Goal: Task Accomplishment & Management: Manage account settings

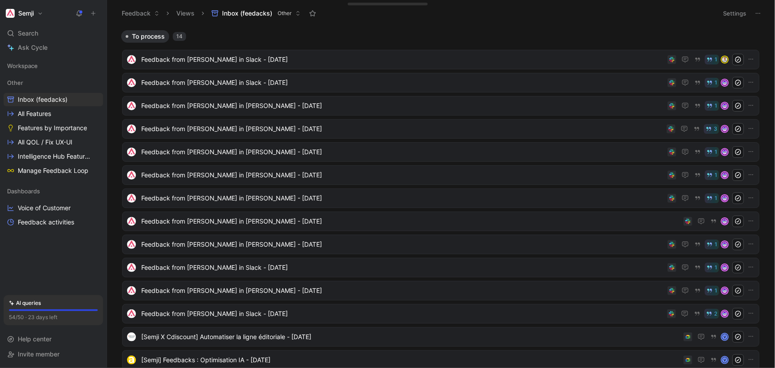
click at [40, 9] on button "Semji" at bounding box center [25, 13] width 42 height 12
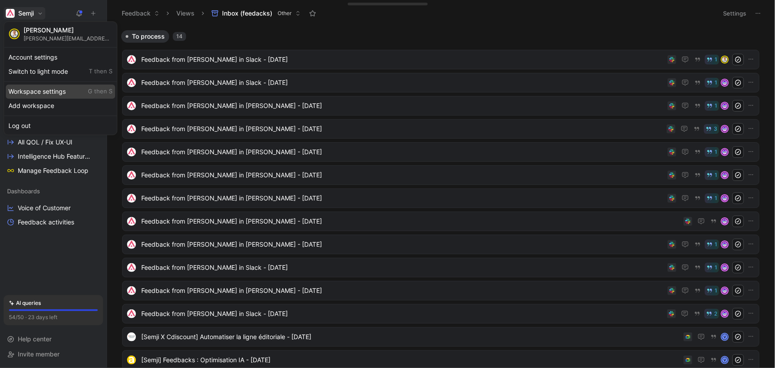
click at [73, 91] on div "Workspace settings G then S" at bounding box center [60, 91] width 109 height 14
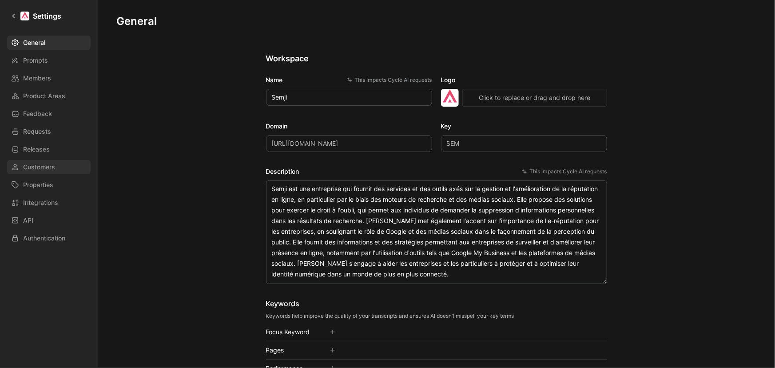
click at [58, 168] on link "Customers" at bounding box center [48, 167] width 83 height 14
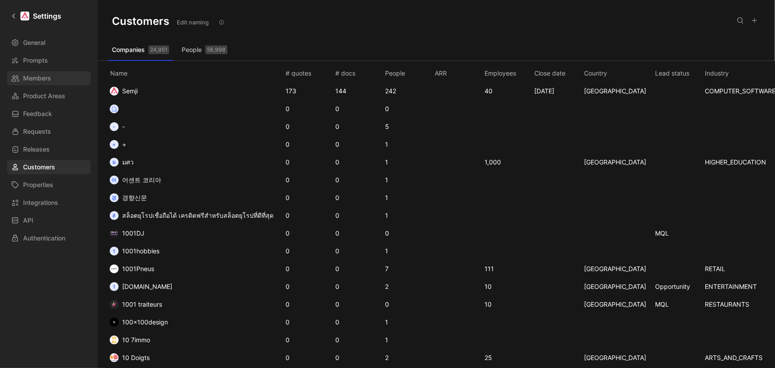
click at [58, 81] on link "Members" at bounding box center [48, 78] width 83 height 14
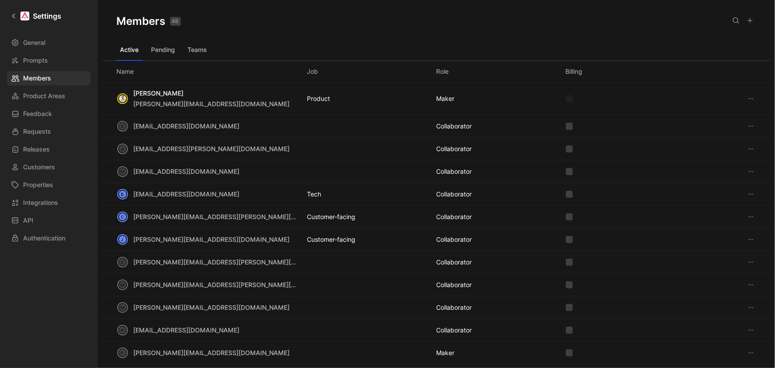
click at [733, 15] on button at bounding box center [735, 20] width 12 height 12
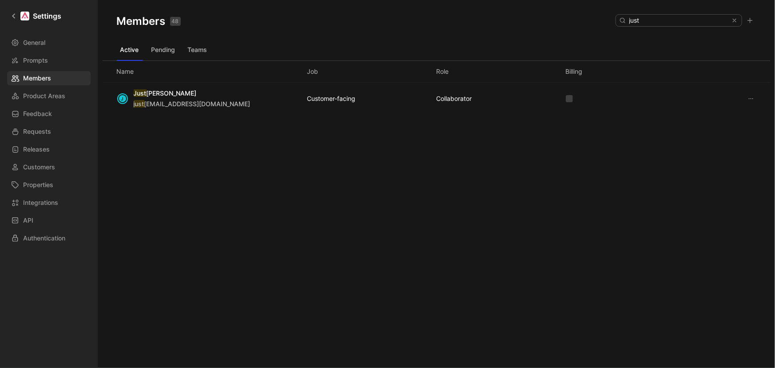
click at [753, 98] on icon at bounding box center [750, 98] width 7 height 7
click at [729, 139] on div "Remove" at bounding box center [719, 142] width 63 height 11
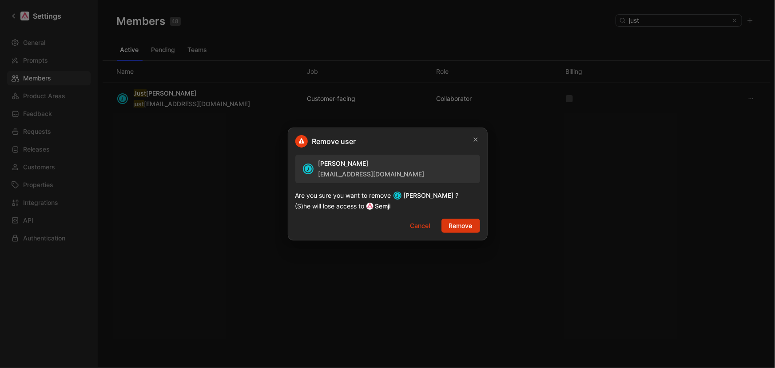
click at [475, 226] on button "Remove" at bounding box center [460, 225] width 39 height 14
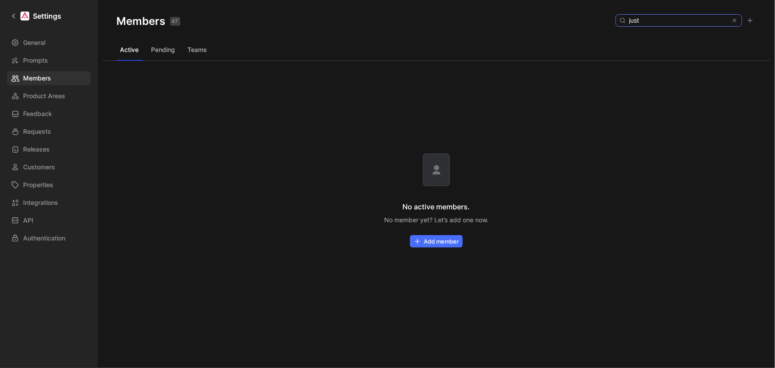
drag, startPoint x: 651, startPoint y: 16, endPoint x: 560, endPoint y: 14, distance: 91.5
click at [569, 14] on div "Members 47 Saved just" at bounding box center [437, 21] width 668 height 43
type input "séba"
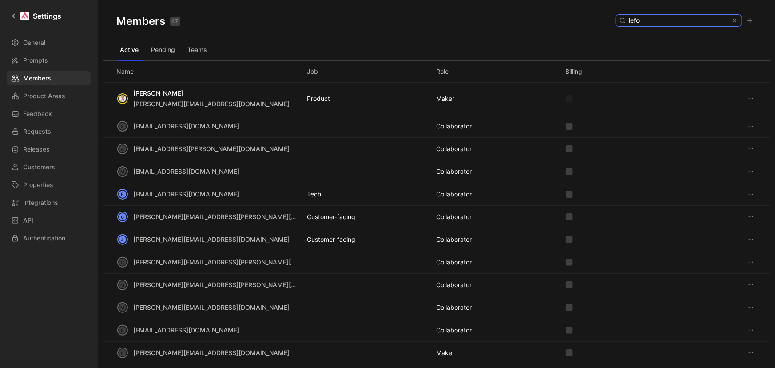
type input "lefou"
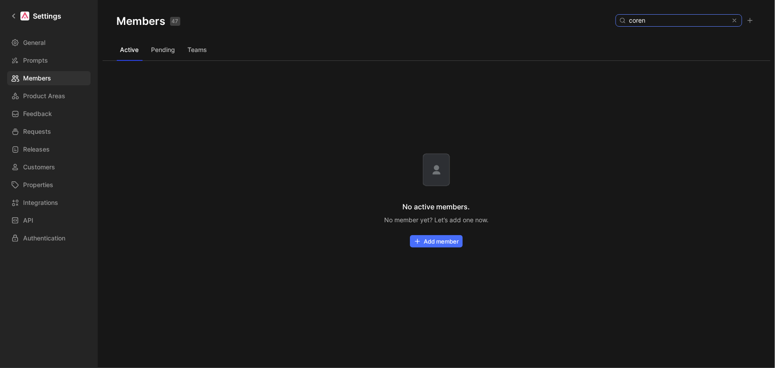
type input "corent"
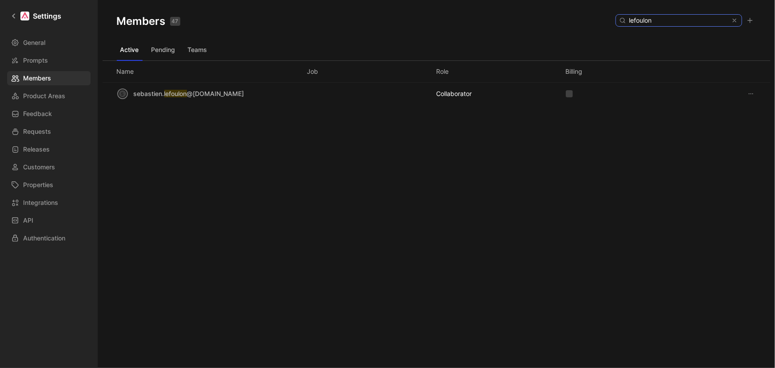
type input "lefoulon"
click at [750, 92] on icon at bounding box center [750, 93] width 7 height 7
click at [725, 123] on span "Remove" at bounding box center [722, 124] width 24 height 8
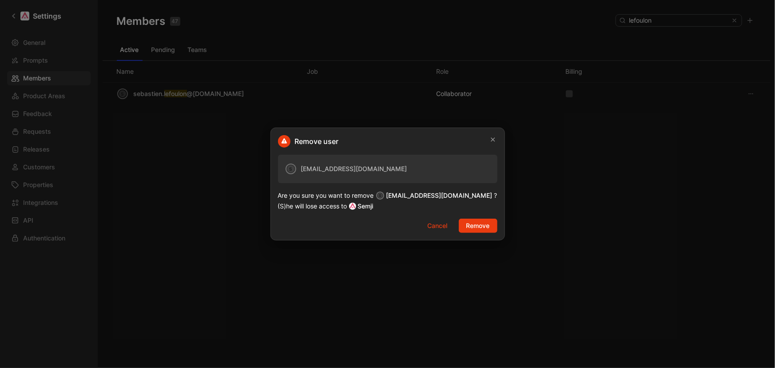
click at [480, 229] on span "Remove" at bounding box center [478, 225] width 24 height 11
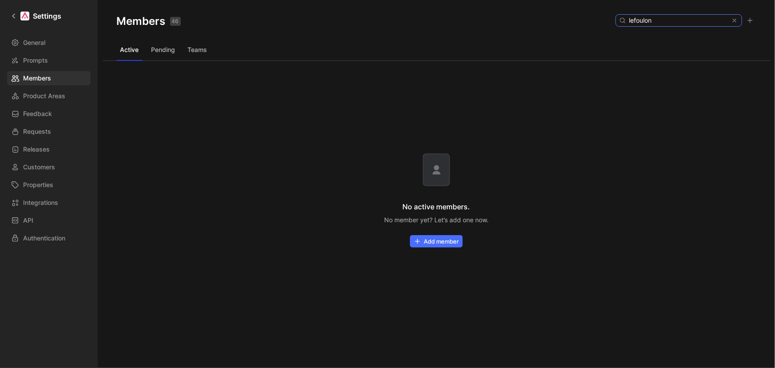
click at [734, 20] on use at bounding box center [734, 20] width 3 height 3
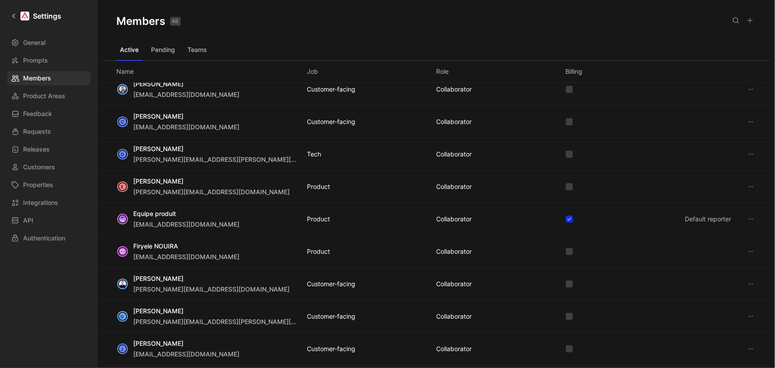
scroll to position [646, 0]
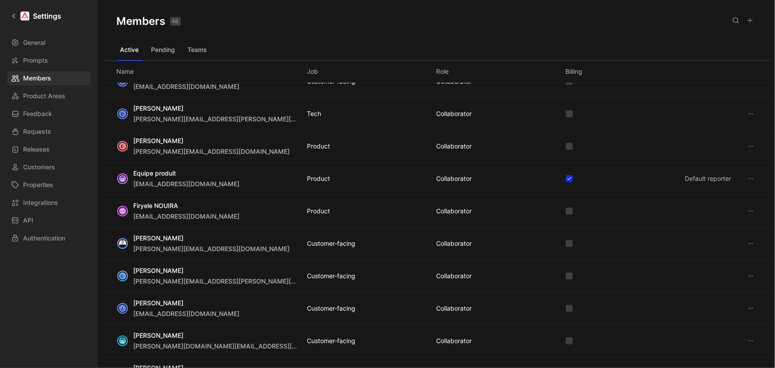
click at [749, 210] on icon at bounding box center [750, 210] width 7 height 7
click at [723, 249] on div "Remove" at bounding box center [715, 253] width 63 height 11
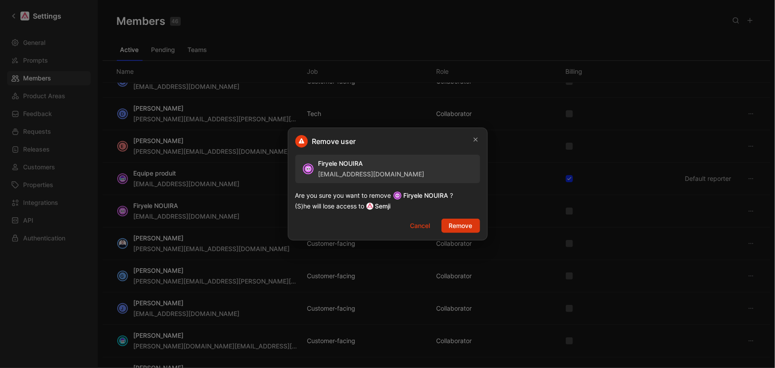
click at [460, 226] on span "Remove" at bounding box center [461, 225] width 24 height 11
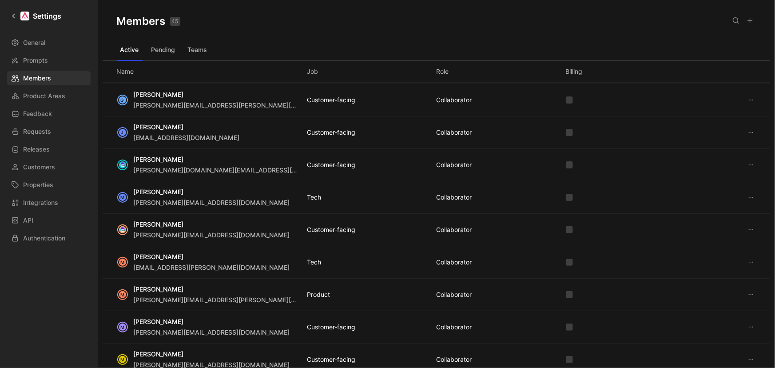
scroll to position [807, 0]
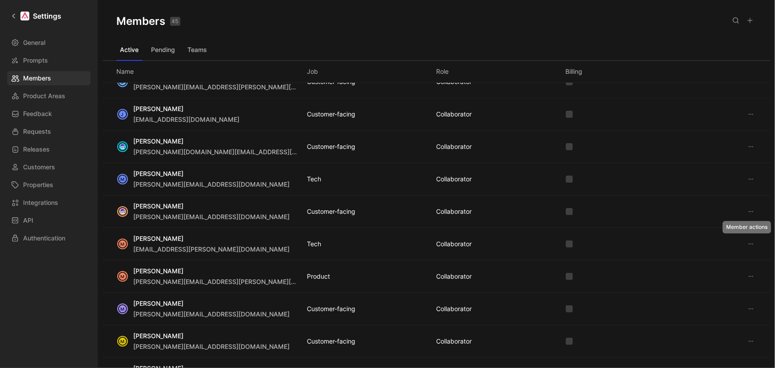
click at [749, 242] on icon at bounding box center [750, 243] width 7 height 7
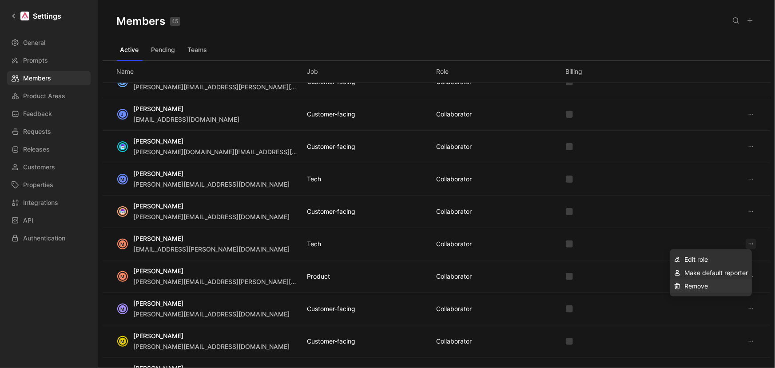
click at [707, 284] on span "Remove" at bounding box center [696, 286] width 24 height 8
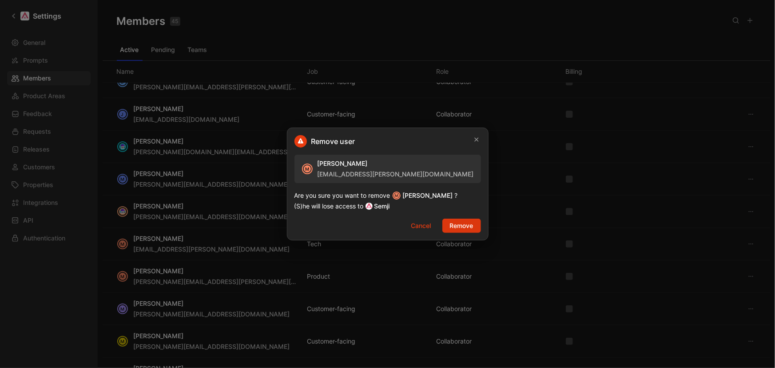
click at [468, 226] on span "Remove" at bounding box center [462, 225] width 24 height 11
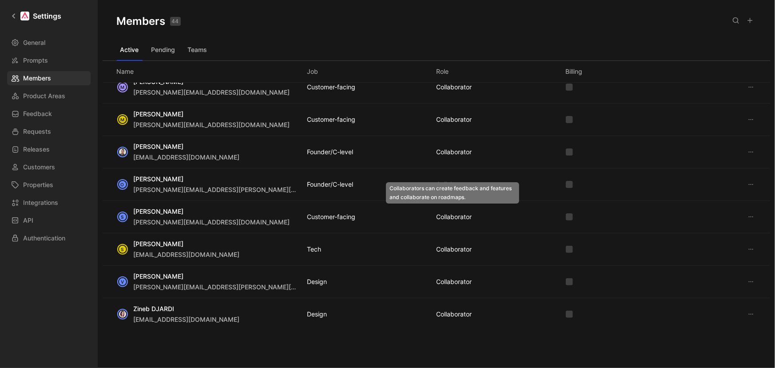
scroll to position [1009, 0]
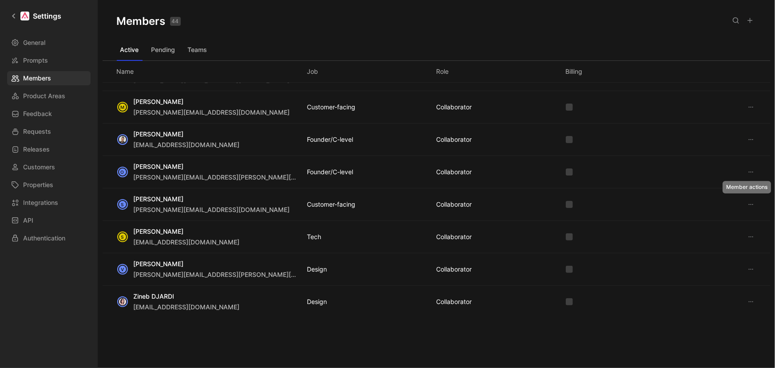
click at [747, 202] on icon at bounding box center [750, 204] width 7 height 7
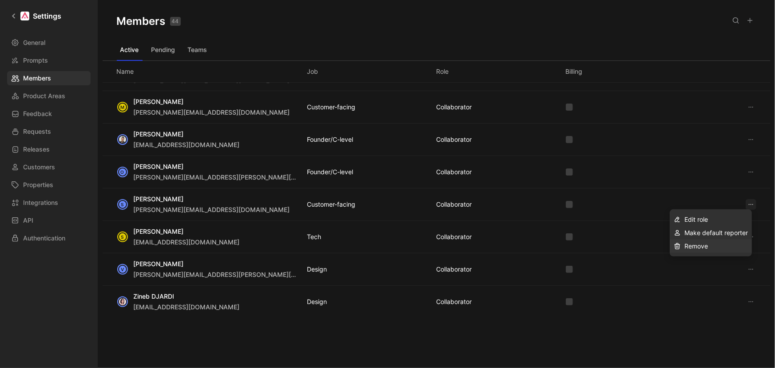
click at [710, 246] on div "Remove" at bounding box center [715, 246] width 63 height 11
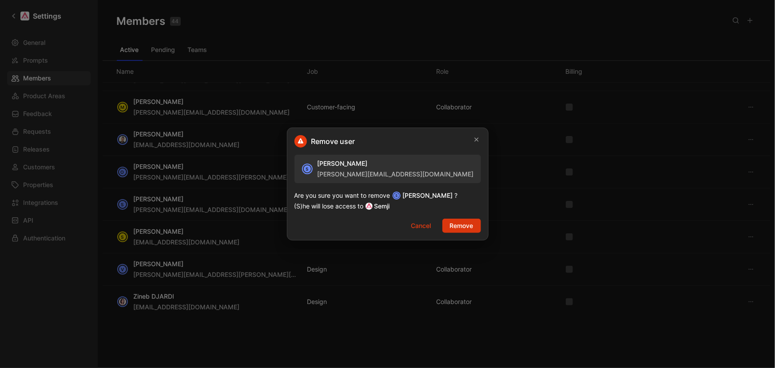
click at [459, 226] on span "Remove" at bounding box center [462, 225] width 24 height 11
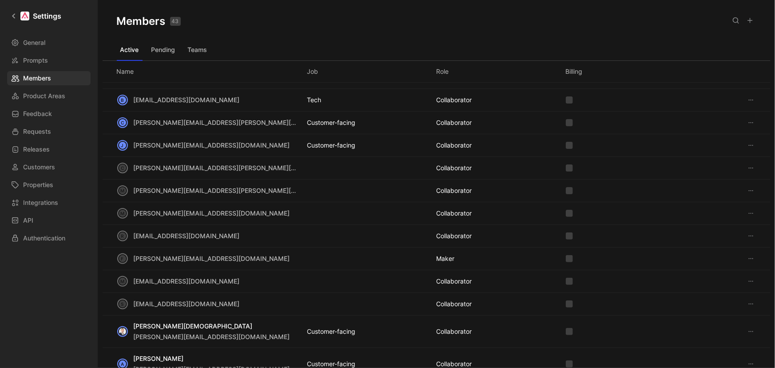
scroll to position [0, 0]
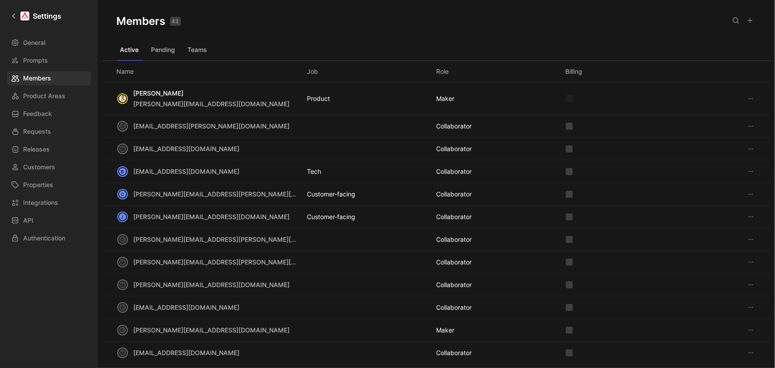
click at [655, 134] on div "a [EMAIL_ADDRESS][PERSON_NAME][DOMAIN_NAME] COLLABORATOR" at bounding box center [437, 126] width 668 height 23
click at [749, 128] on icon at bounding box center [750, 126] width 7 height 7
click at [567, 242] on div "c [PERSON_NAME][EMAIL_ADDRESS][PERSON_NAME][DOMAIN_NAME] COLLABORATOR" at bounding box center [437, 239] width 668 height 23
click at [567, 240] on icon at bounding box center [569, 239] width 5 height 5
click at [566, 236] on input "checkbox" at bounding box center [566, 236] width 0 height 0
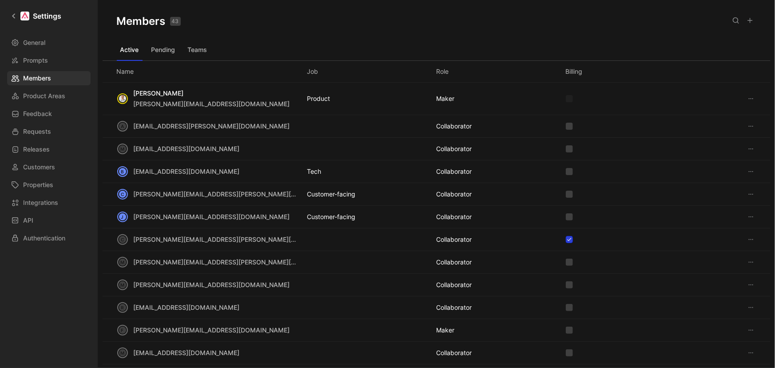
click at [567, 240] on icon at bounding box center [569, 239] width 5 height 5
click at [566, 236] on input "checkbox" at bounding box center [566, 236] width 0 height 0
click at [566, 99] on div "[PERSON_NAME] [PERSON_NAME][EMAIL_ADDRESS][DOMAIN_NAME] Product MAKER" at bounding box center [437, 99] width 668 height 32
click at [738, 19] on icon at bounding box center [735, 20] width 7 height 7
type input "b"
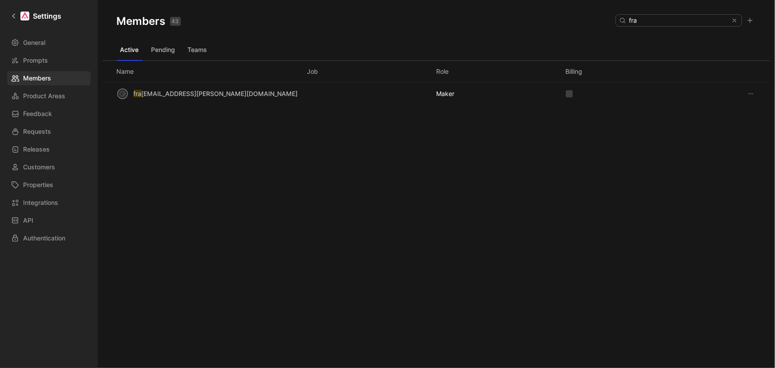
type input "fra"
click at [564, 92] on div "f fra [EMAIL_ADDRESS][PERSON_NAME][DOMAIN_NAME] MAKER" at bounding box center [437, 94] width 668 height 22
click at [567, 93] on icon at bounding box center [569, 93] width 5 height 5
click at [566, 90] on input "checkbox" at bounding box center [566, 90] width 0 height 0
click at [30, 43] on span "General" at bounding box center [34, 42] width 22 height 11
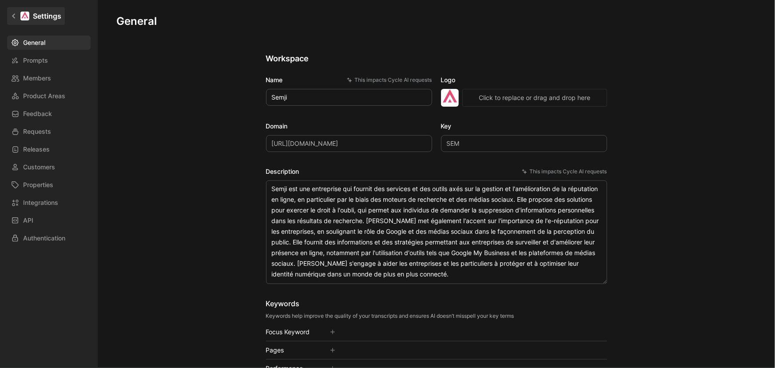
click at [18, 16] on link "Settings" at bounding box center [36, 16] width 58 height 18
